Goal: Task Accomplishment & Management: Manage account settings

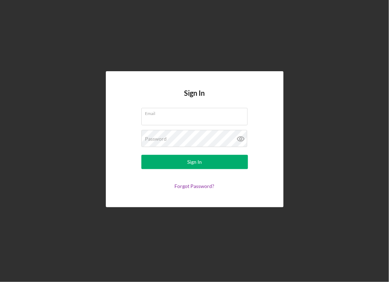
type input "[EMAIL_ADDRESS][DOMAIN_NAME]"
click at [203, 170] on form "Email [EMAIL_ADDRESS][DOMAIN_NAME] Password Sign In Forgot Password?" at bounding box center [195, 148] width 142 height 81
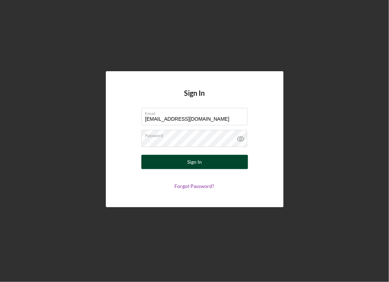
click at [198, 160] on div "Sign In" at bounding box center [194, 162] width 15 height 14
